Goal: Transaction & Acquisition: Register for event/course

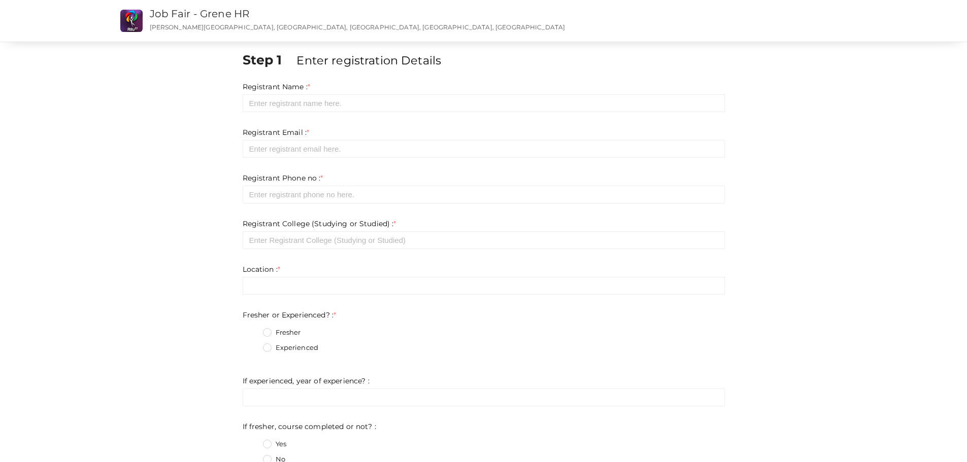
scroll to position [355, 0]
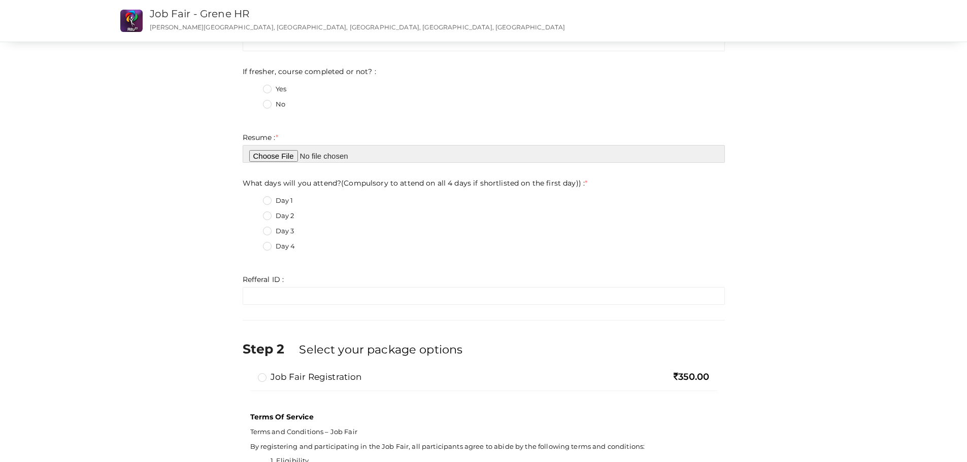
click at [294, 154] on input "file" at bounding box center [484, 154] width 482 height 18
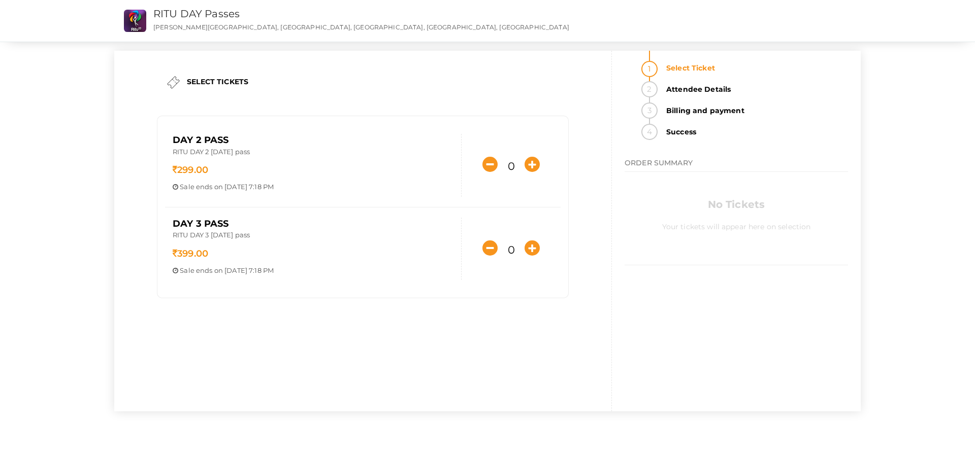
click at [657, 104] on ul "Select Ticket Attendee Details Billing and payment Success" at bounding box center [735, 95] width 223 height 89
click at [660, 115] on li "Billing and payment" at bounding box center [754, 113] width 188 height 21
click at [533, 162] on icon "button" at bounding box center [531, 164] width 15 height 15
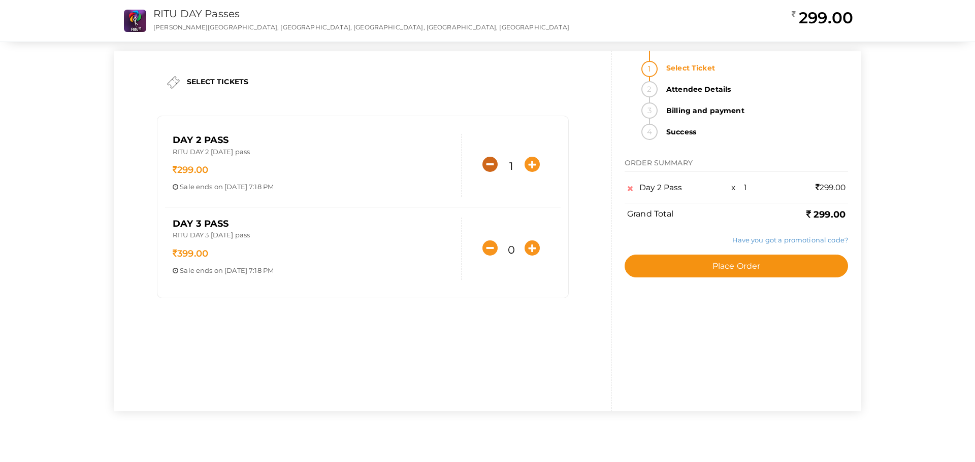
click at [489, 164] on icon "button" at bounding box center [489, 164] width 15 height 15
type input "0"
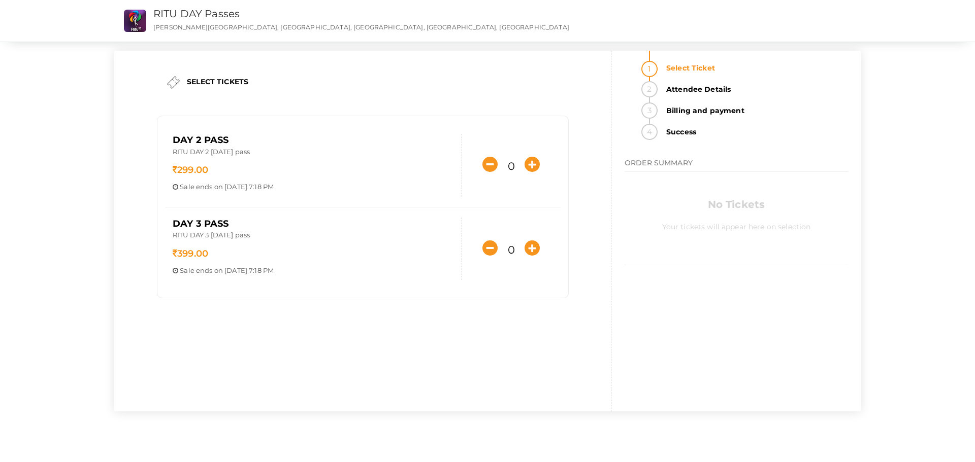
drag, startPoint x: 172, startPoint y: 234, endPoint x: 295, endPoint y: 232, distance: 122.9
click at [295, 232] on div "DAY 3 Pass RITU DAY 3 October 19th pass 399.00 Sale ends on Oct 17, 2025 7:18 P…" at bounding box center [313, 249] width 296 height 63
click at [260, 232] on p "RITU DAY 3 [DATE] pass" at bounding box center [313, 236] width 281 height 12
click at [528, 254] on icon "button" at bounding box center [531, 248] width 15 height 15
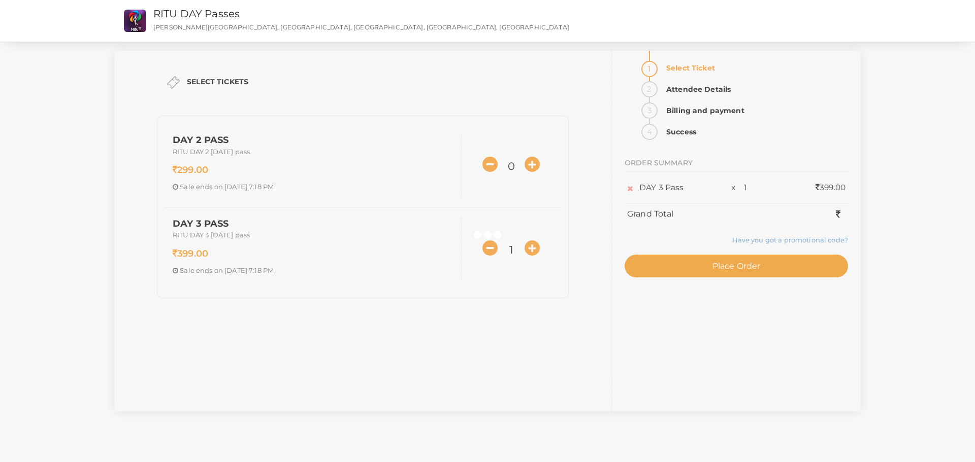
click at [483, 249] on div at bounding box center [487, 231] width 975 height 462
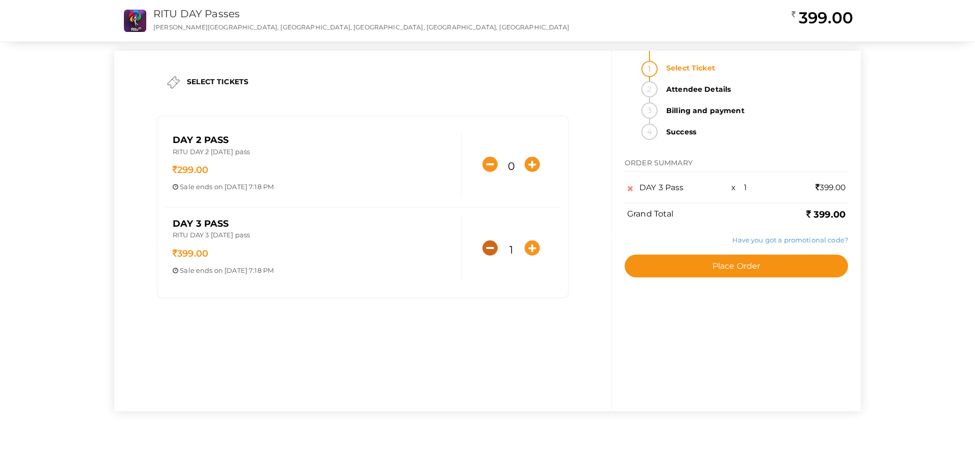
click at [487, 248] on icon "button" at bounding box center [489, 248] width 15 height 15
type input "0"
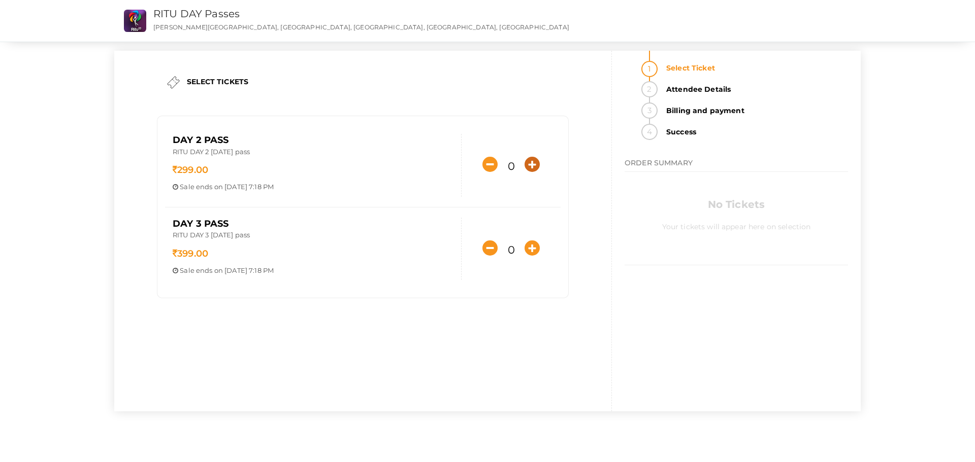
click at [533, 168] on icon "button" at bounding box center [531, 164] width 15 height 15
type input "1"
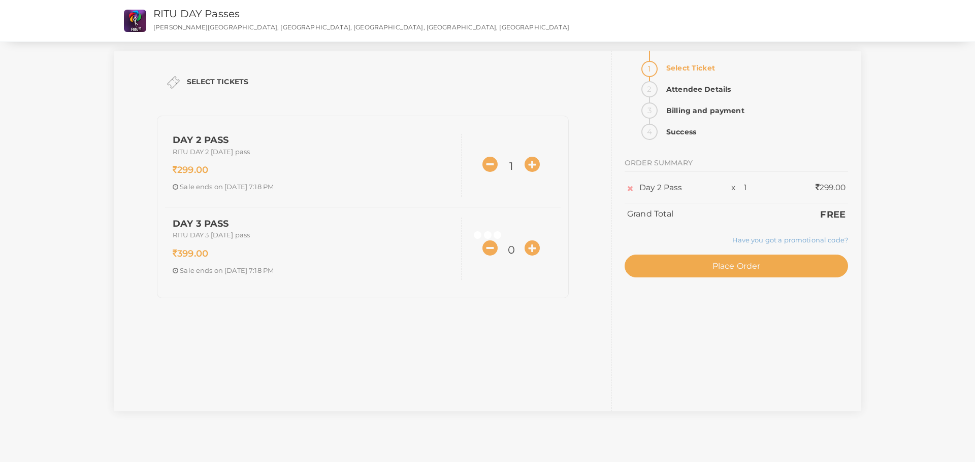
click at [483, 160] on div at bounding box center [487, 231] width 975 height 462
